Goal: Information Seeking & Learning: Understand process/instructions

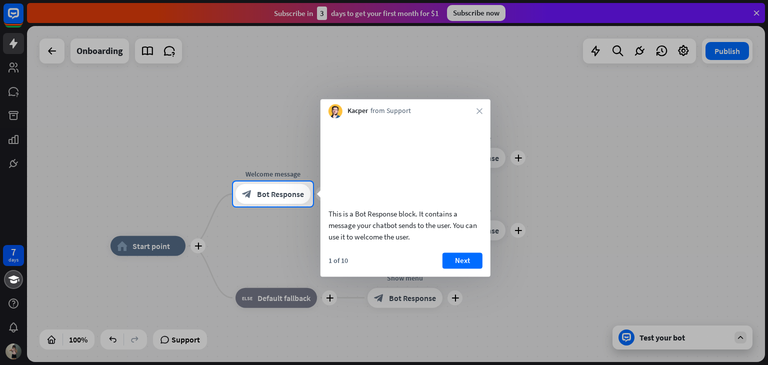
click at [104, 181] on div at bounding box center [384, 91] width 768 height 182
click at [480, 111] on icon "close" at bounding box center [480, 111] width 6 height 6
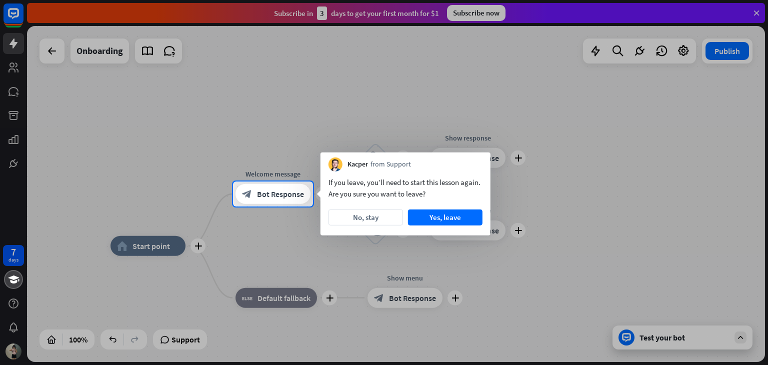
click at [160, 212] on div at bounding box center [384, 286] width 768 height 159
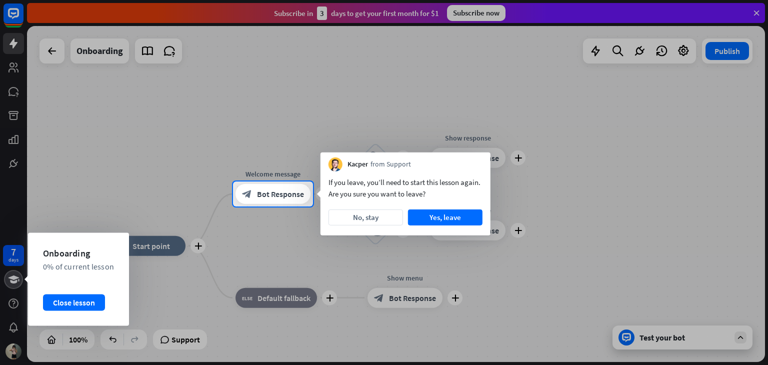
click at [12, 279] on icon at bounding box center [13, 280] width 11 height 8
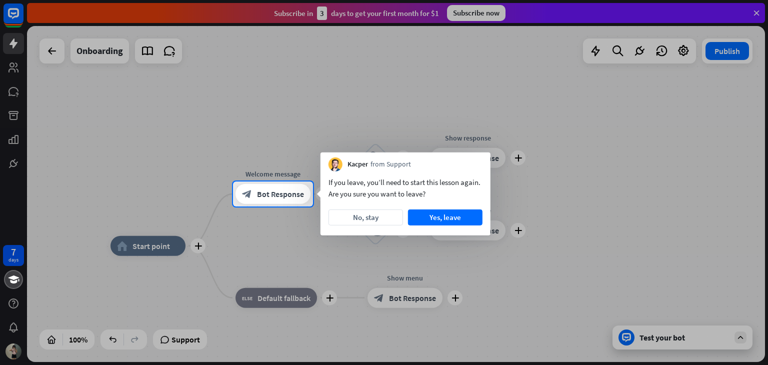
click at [14, 100] on div at bounding box center [384, 91] width 768 height 182
click at [14, 86] on div at bounding box center [384, 91] width 768 height 182
click at [10, 101] on div at bounding box center [384, 91] width 768 height 182
click at [11, 91] on div at bounding box center [384, 91] width 768 height 182
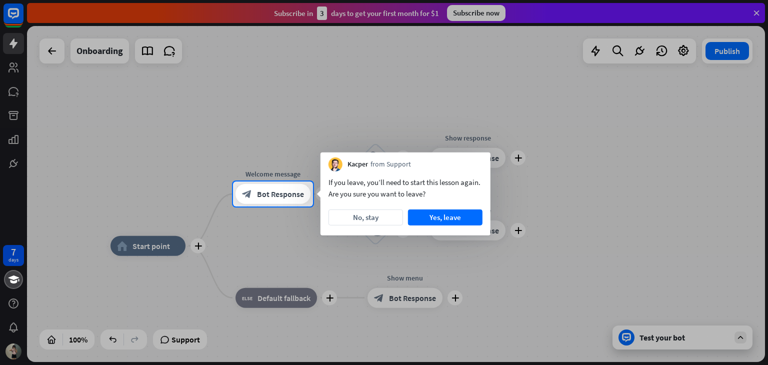
click at [354, 227] on div "If you leave, you’ll need to start this lesson again. Are you sure you want to …" at bounding box center [406, 204] width 170 height 64
click at [354, 217] on button "No, stay" at bounding box center [366, 218] width 75 height 16
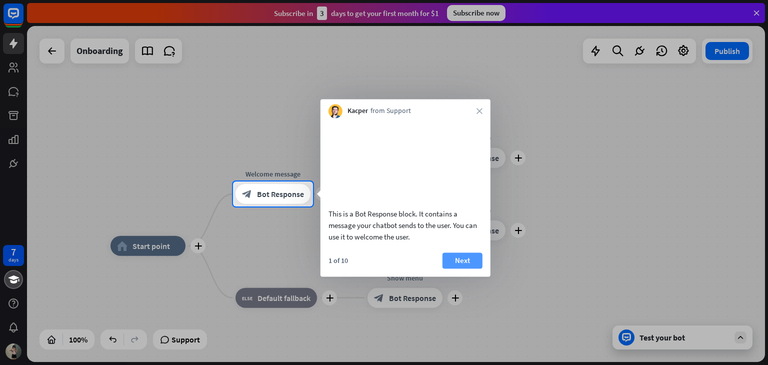
click at [463, 269] on button "Next" at bounding box center [463, 261] width 40 height 16
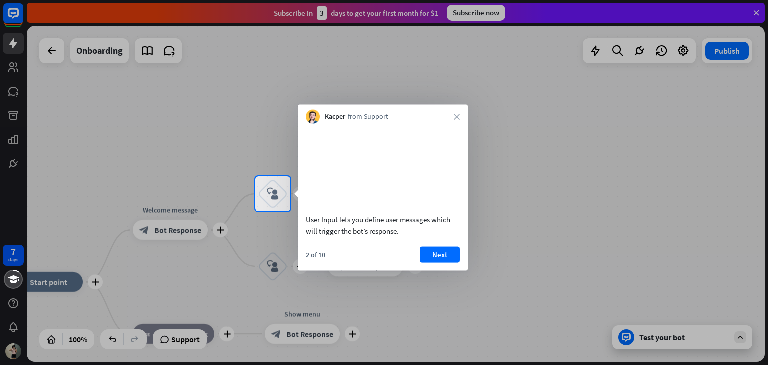
click at [458, 113] on div "Kacper from Support close" at bounding box center [383, 114] width 170 height 19
click at [454, 113] on div "Kacper from Support close" at bounding box center [383, 114] width 170 height 19
click at [457, 119] on icon "close" at bounding box center [457, 117] width 6 height 6
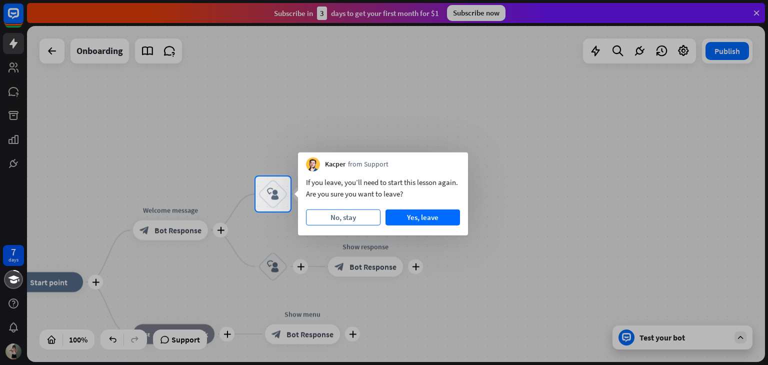
click at [341, 221] on button "No, stay" at bounding box center [343, 218] width 75 height 16
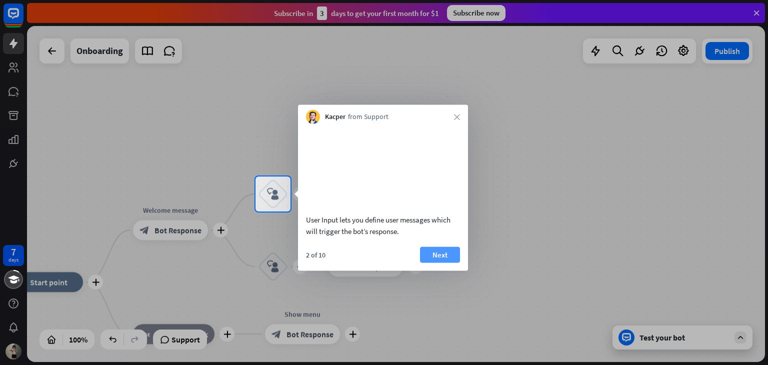
click at [441, 263] on button "Next" at bounding box center [440, 255] width 40 height 16
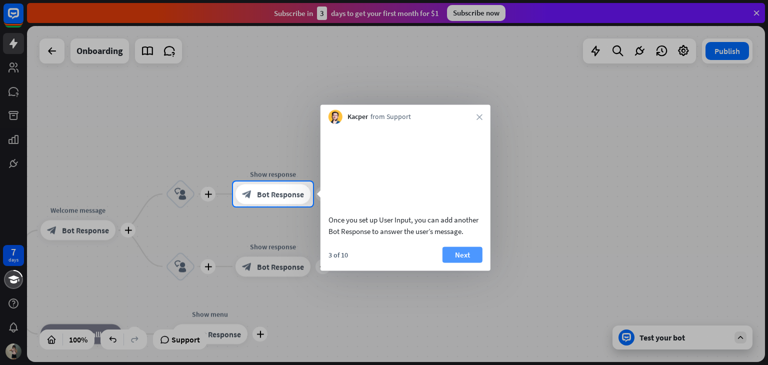
click at [471, 271] on div "3 of 10 Next" at bounding box center [406, 259] width 170 height 24
click at [467, 263] on button "Next" at bounding box center [463, 255] width 40 height 16
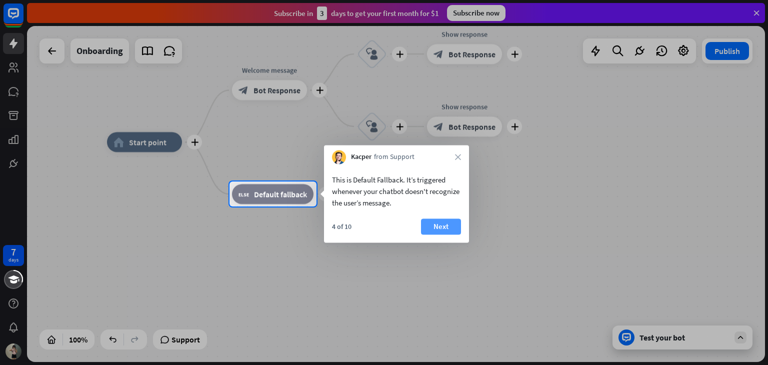
click at [448, 231] on button "Next" at bounding box center [441, 227] width 40 height 16
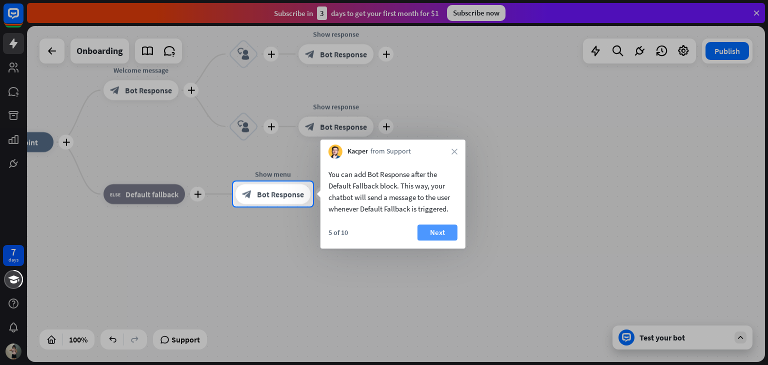
click at [448, 227] on button "Next" at bounding box center [438, 233] width 40 height 16
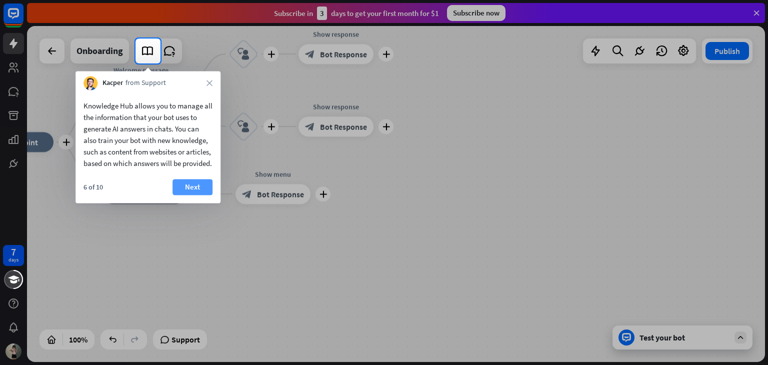
click at [199, 195] on button "Next" at bounding box center [193, 187] width 40 height 16
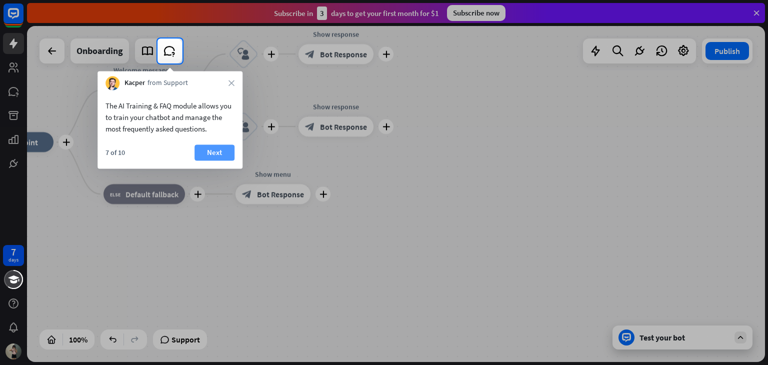
click at [210, 148] on button "Next" at bounding box center [215, 153] width 40 height 16
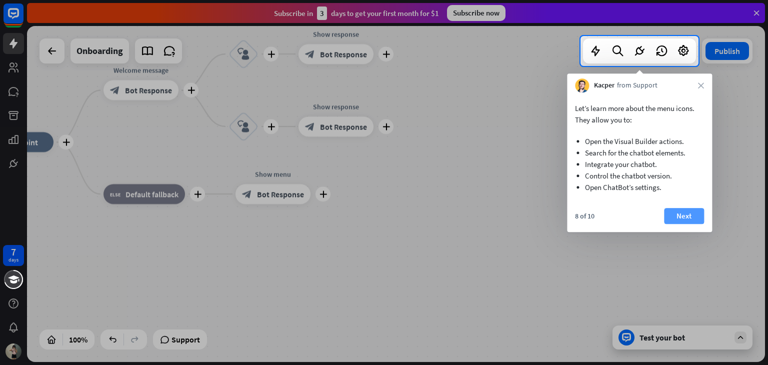
click at [696, 210] on button "Next" at bounding box center [684, 216] width 40 height 16
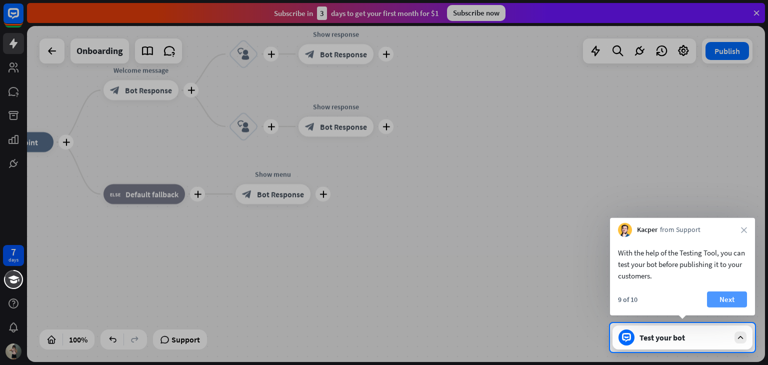
click at [740, 303] on button "Next" at bounding box center [727, 300] width 40 height 16
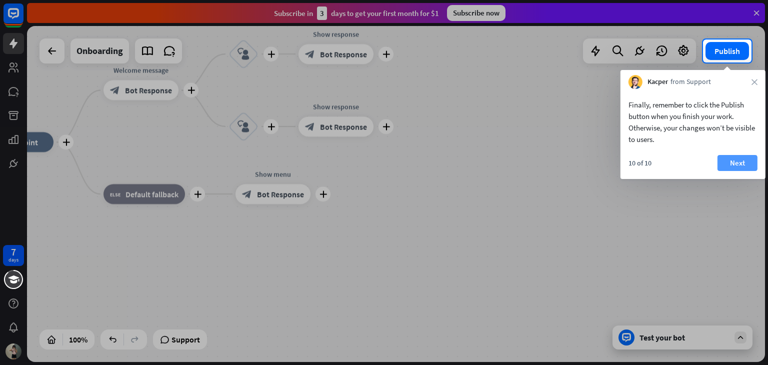
click at [740, 161] on button "Next" at bounding box center [738, 163] width 40 height 16
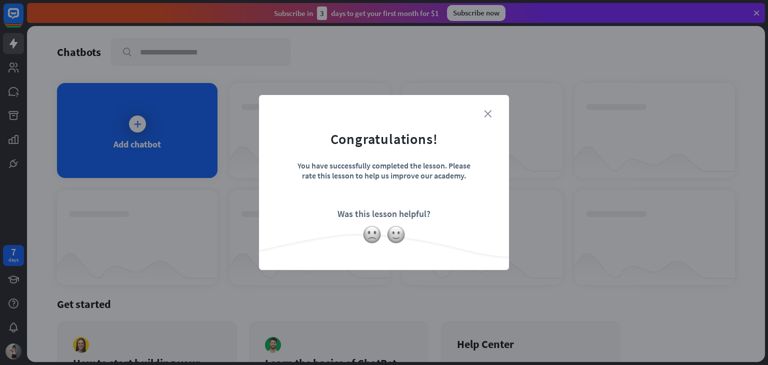
click at [485, 111] on icon "close" at bounding box center [488, 114] width 8 height 8
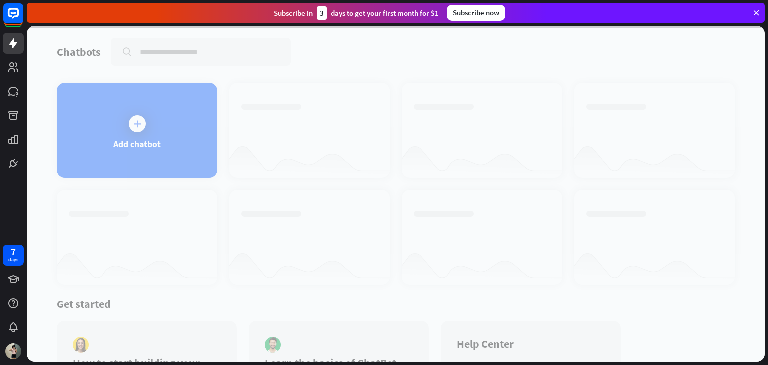
click at [140, 129] on div at bounding box center [396, 194] width 738 height 336
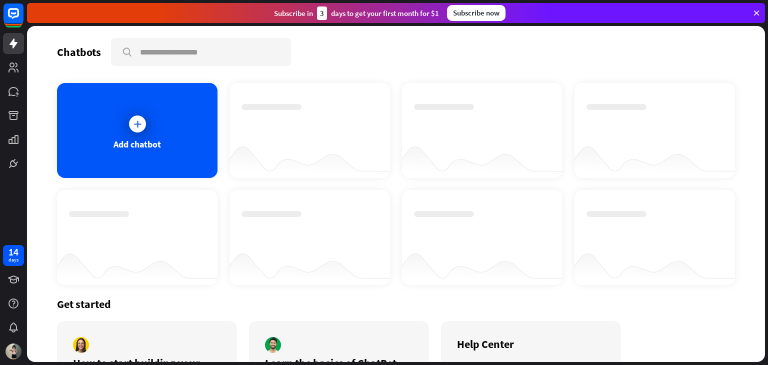
click at [140, 129] on div at bounding box center [137, 124] width 17 height 17
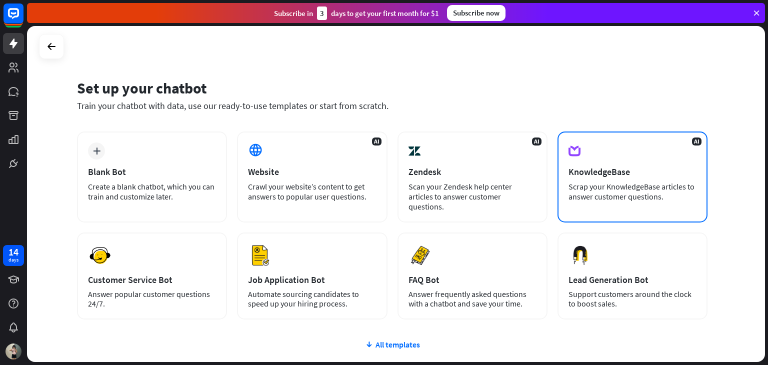
click at [625, 177] on div "KnowledgeBase" at bounding box center [633, 172] width 128 height 12
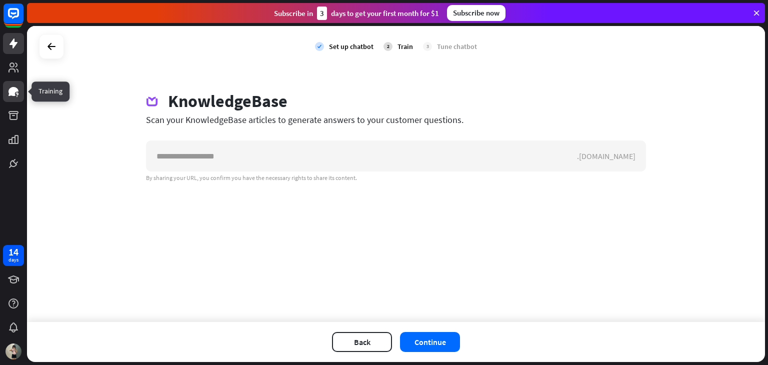
click at [12, 98] on link at bounding box center [13, 91] width 21 height 21
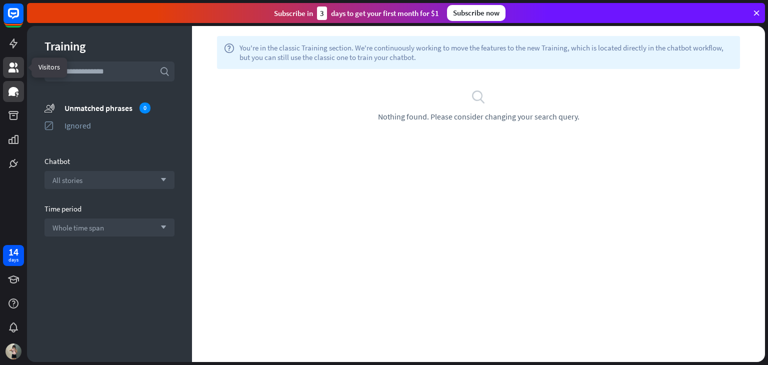
click at [11, 65] on icon at bounding box center [14, 68] width 10 height 10
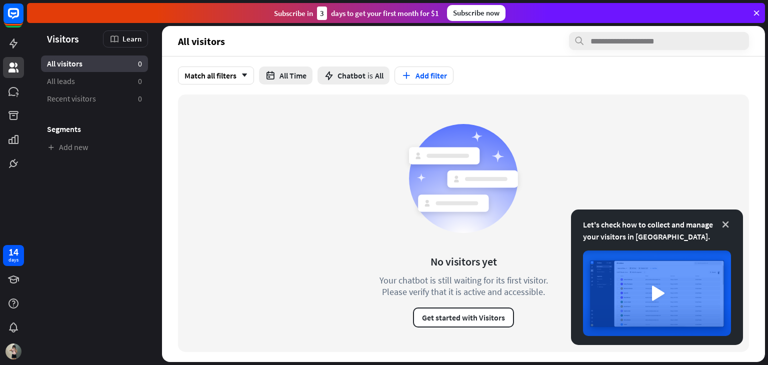
click at [724, 225] on icon at bounding box center [726, 225] width 10 height 10
